Goal: Go to known website: Access a specific website the user already knows

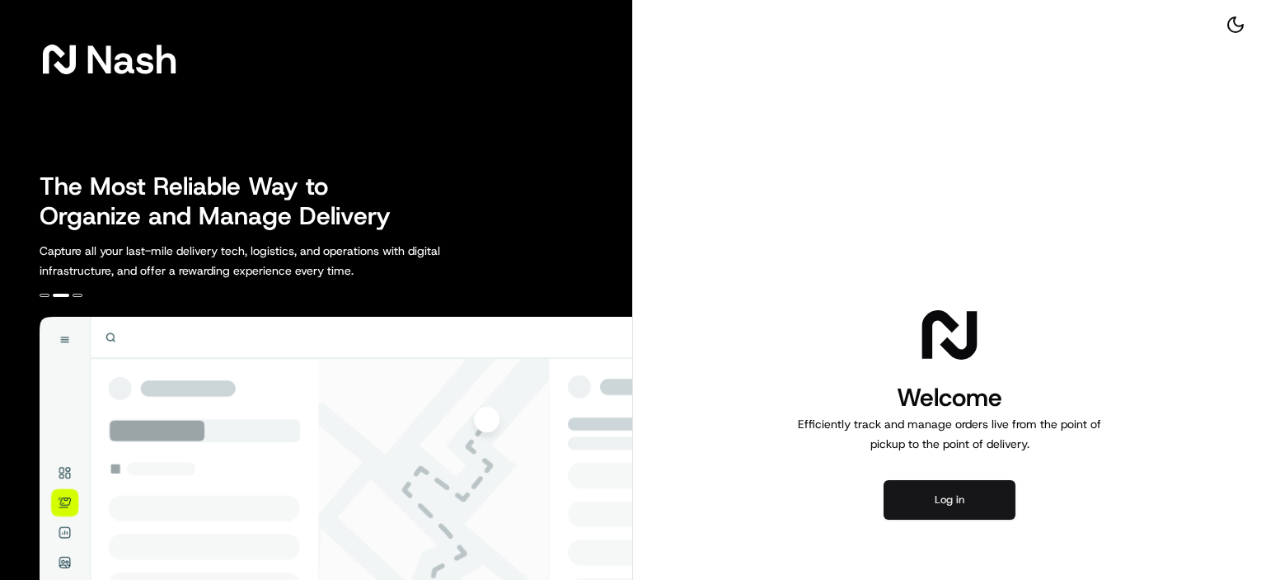
click at [899, 481] on button "Log in" at bounding box center [950, 500] width 132 height 40
